Goal: Task Accomplishment & Management: Manage account settings

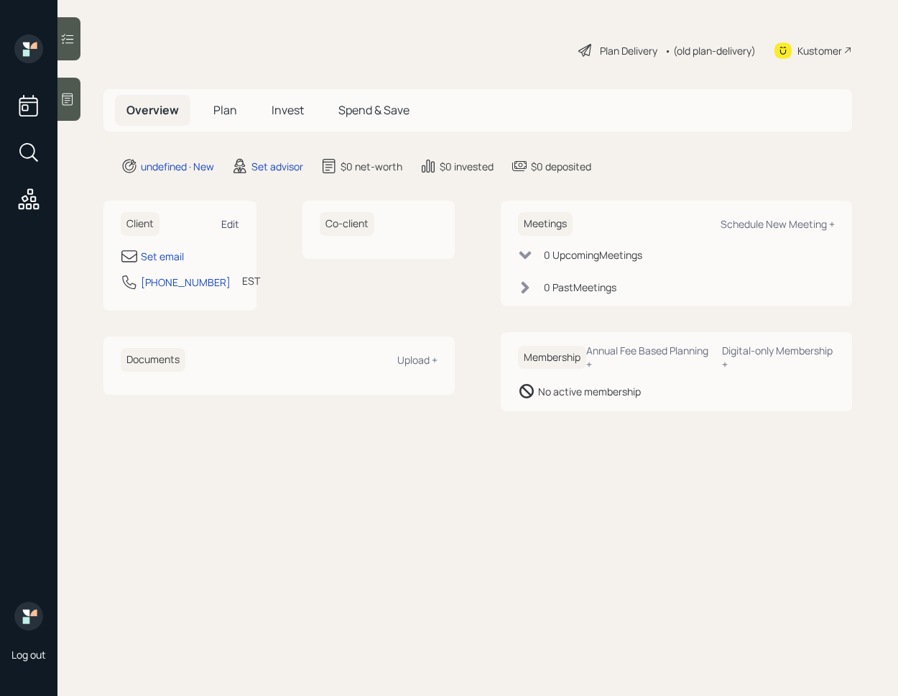
click at [234, 219] on div "Edit" at bounding box center [230, 224] width 18 height 14
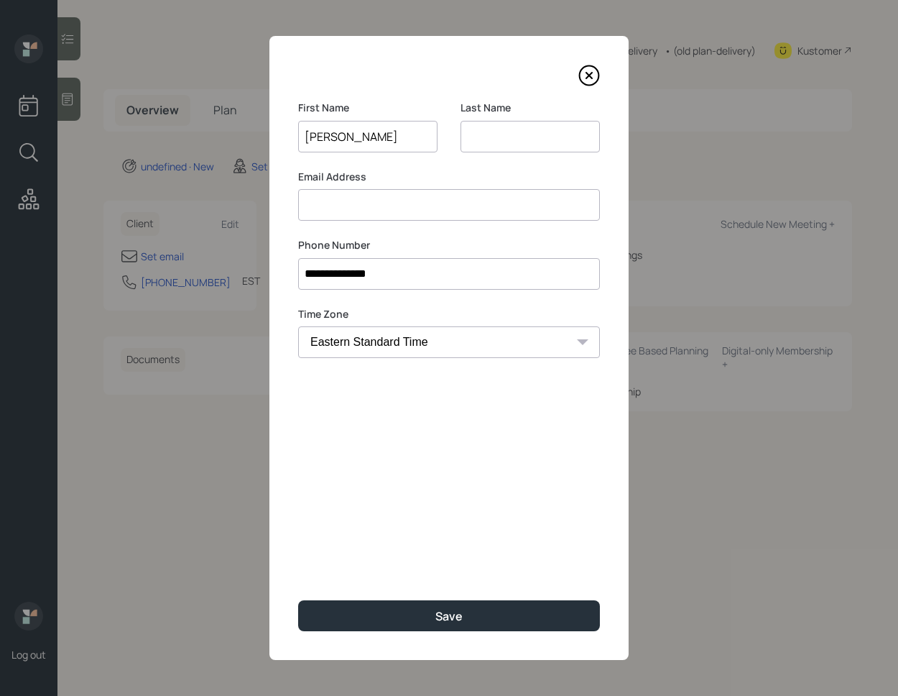
type input "[PERSON_NAME]"
type input "B"
click at [323, 202] on input at bounding box center [449, 205] width 302 height 32
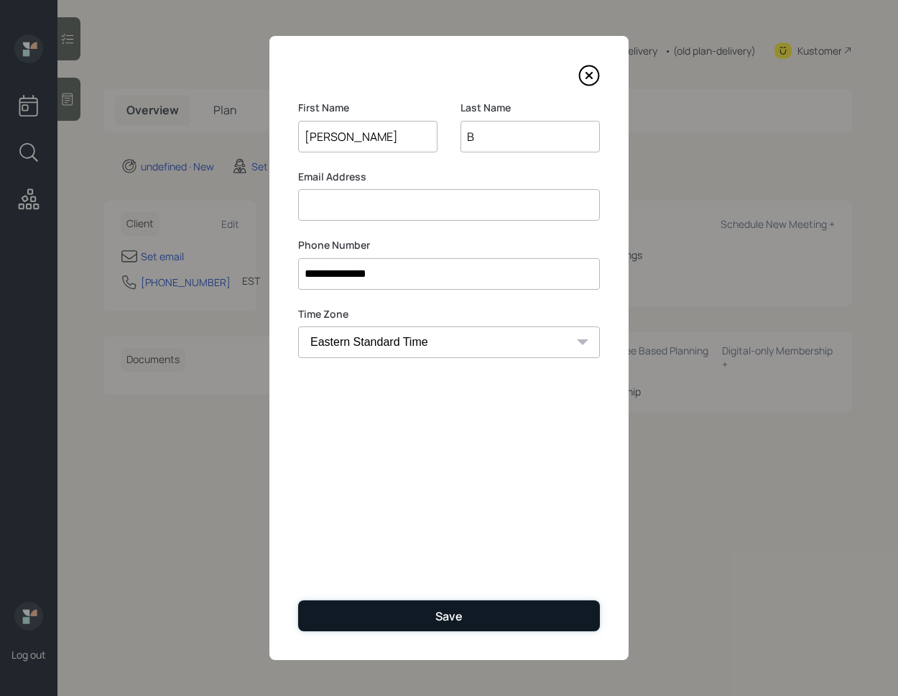
click at [405, 618] on button "Save" at bounding box center [449, 615] width 302 height 31
